Goal: Task Accomplishment & Management: Manage account settings

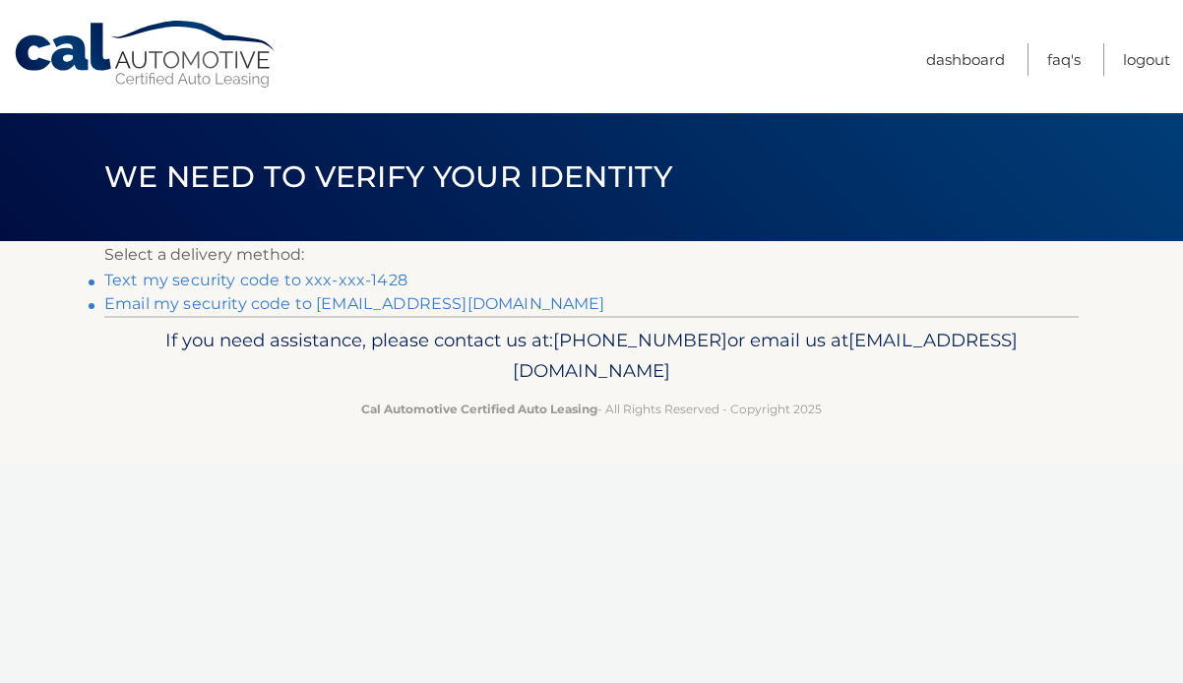
click at [317, 281] on link "Text my security code to xxx-xxx-1428" at bounding box center [255, 280] width 303 height 19
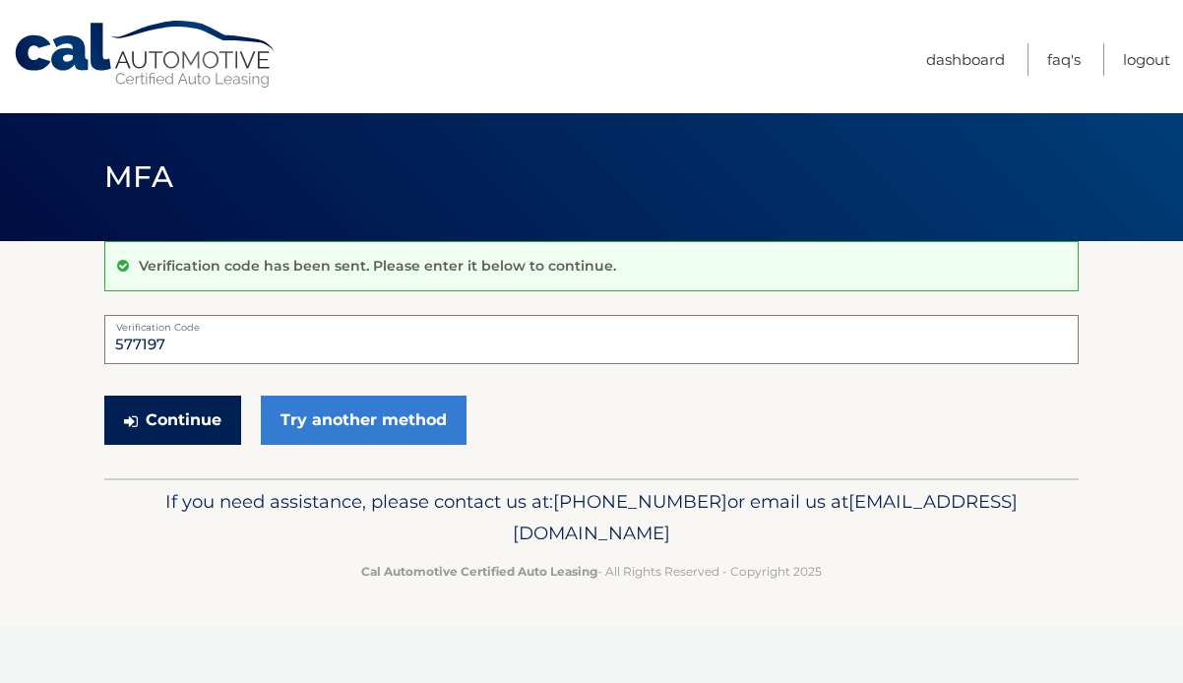
type input "577197"
click at [163, 413] on button "Continue" at bounding box center [172, 420] width 137 height 49
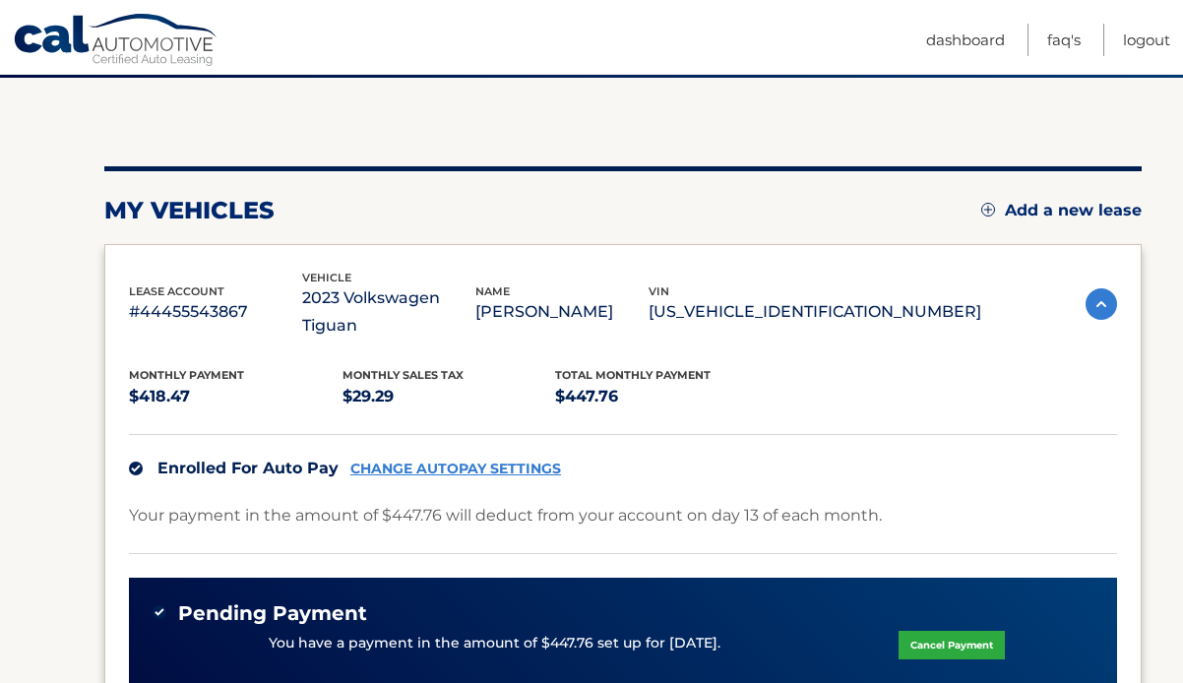
scroll to position [306, 0]
